Goal: Transaction & Acquisition: Purchase product/service

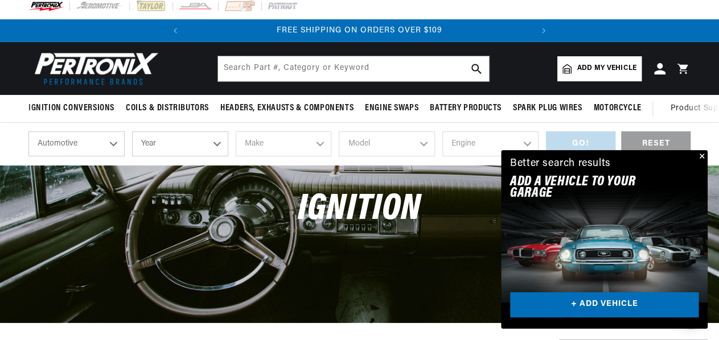
select select "1966"
click option "1966" at bounding box center [0, 0] width 0 height 0
select select "1966"
click at [319, 155] on select "Make Alfa Romeo American Motors Aston [PERSON_NAME][GEOGRAPHIC_DATA] [PERSON_NA…" at bounding box center [284, 143] width 96 height 25
select select "Chrysler"
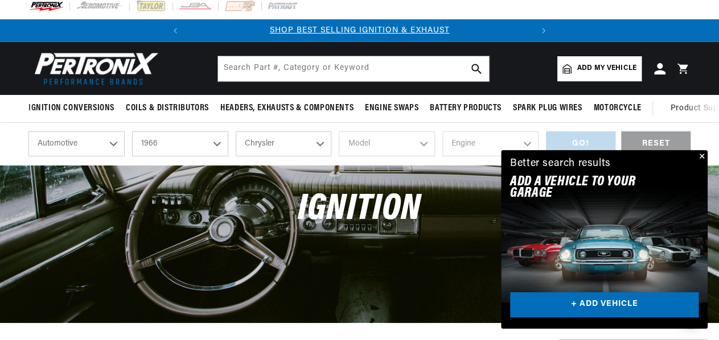
click option "Chrysler" at bounding box center [0, 0] width 0 height 0
select select "Chrysler"
click at [423, 154] on select "Model 300 Imperial New Yorker [GEOGRAPHIC_DATA] Town & Country" at bounding box center [387, 143] width 96 height 25
select select "New-Yorker"
click option "New Yorker" at bounding box center [0, 0] width 0 height 0
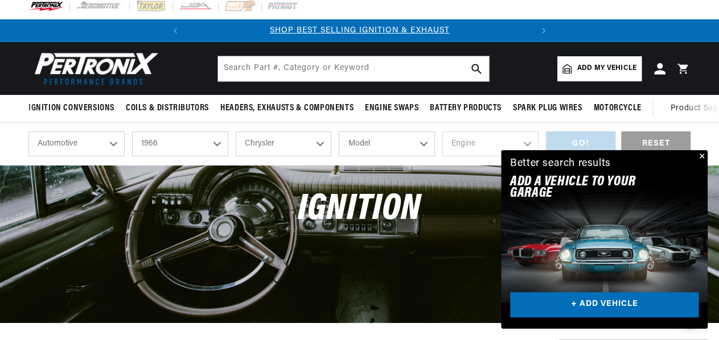
select select "New-Yorker"
click at [700, 158] on button "Close" at bounding box center [701, 157] width 14 height 14
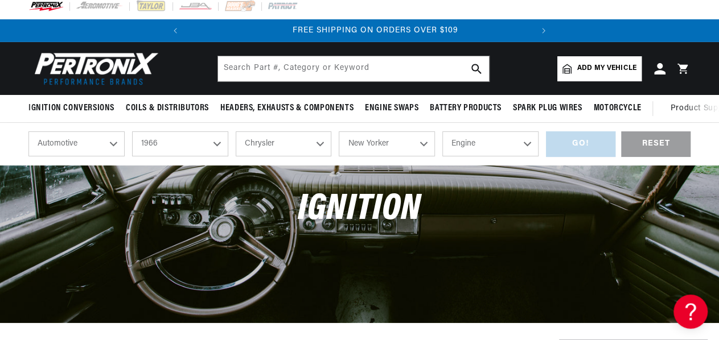
click at [527, 154] on select "Engine 440cid / 7.2L" at bounding box center [490, 143] width 96 height 25
select select "440cid-7.2L"
click option "440cid / 7.2L" at bounding box center [0, 0] width 0 height 0
select select "440cid-7.2L"
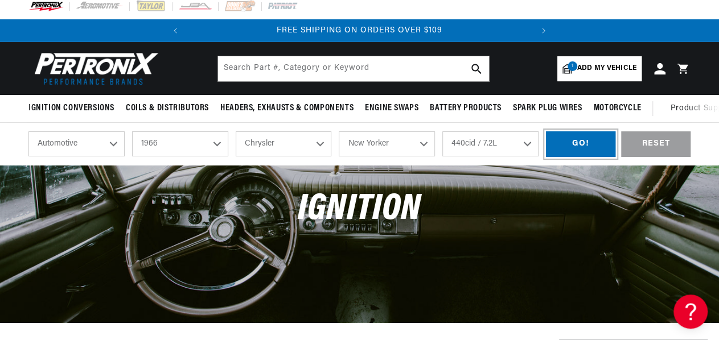
click at [590, 154] on div "GO!" at bounding box center [580, 144] width 69 height 26
